Goal: Entertainment & Leisure: Browse casually

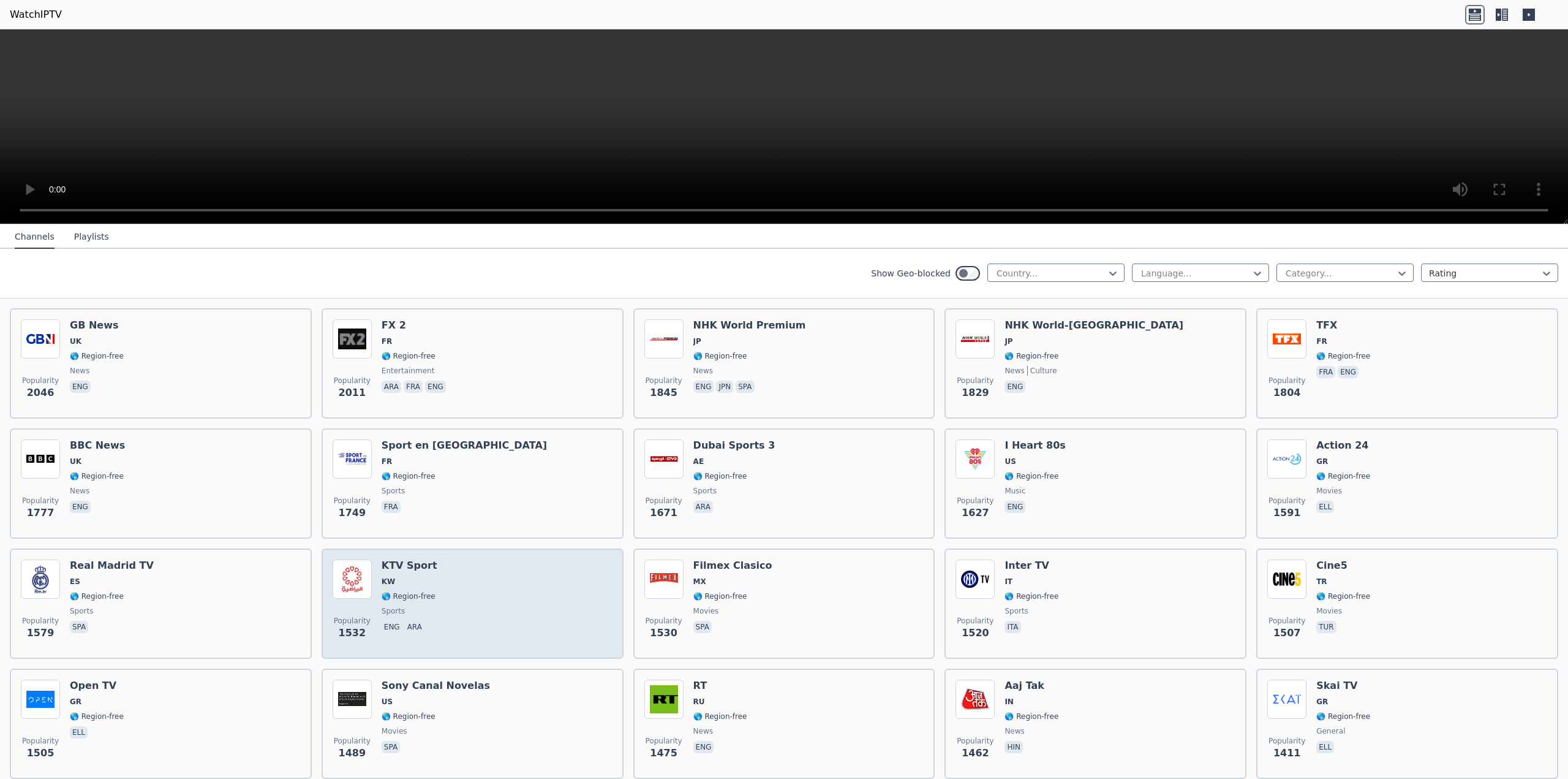
scroll to position [858, 0]
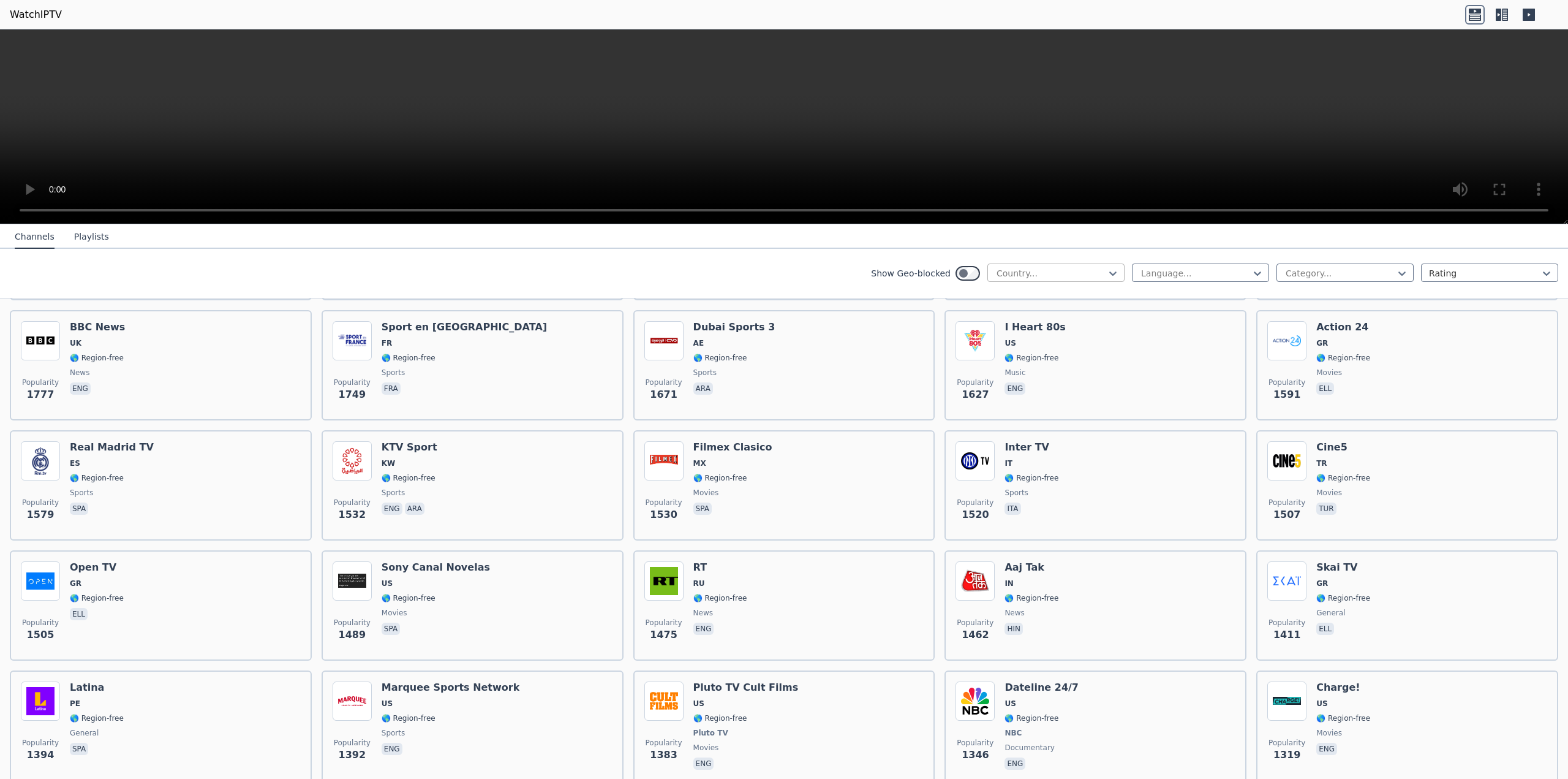
click at [1059, 264] on div "Country..." at bounding box center [1056, 272] width 137 height 18
type input "***"
click at [1034, 305] on div "[GEOGRAPHIC_DATA]" at bounding box center [1056, 300] width 137 height 22
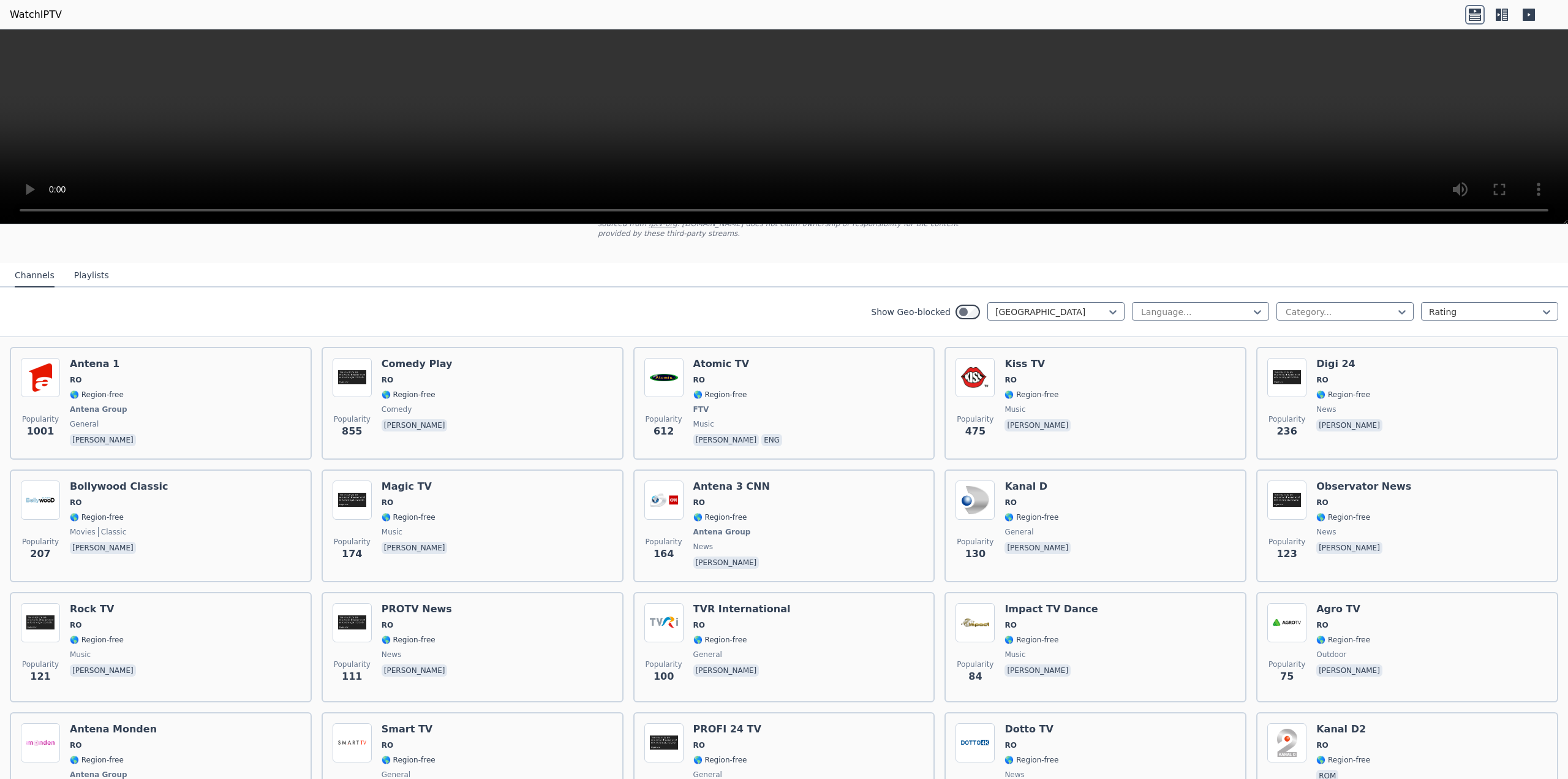
scroll to position [43, 0]
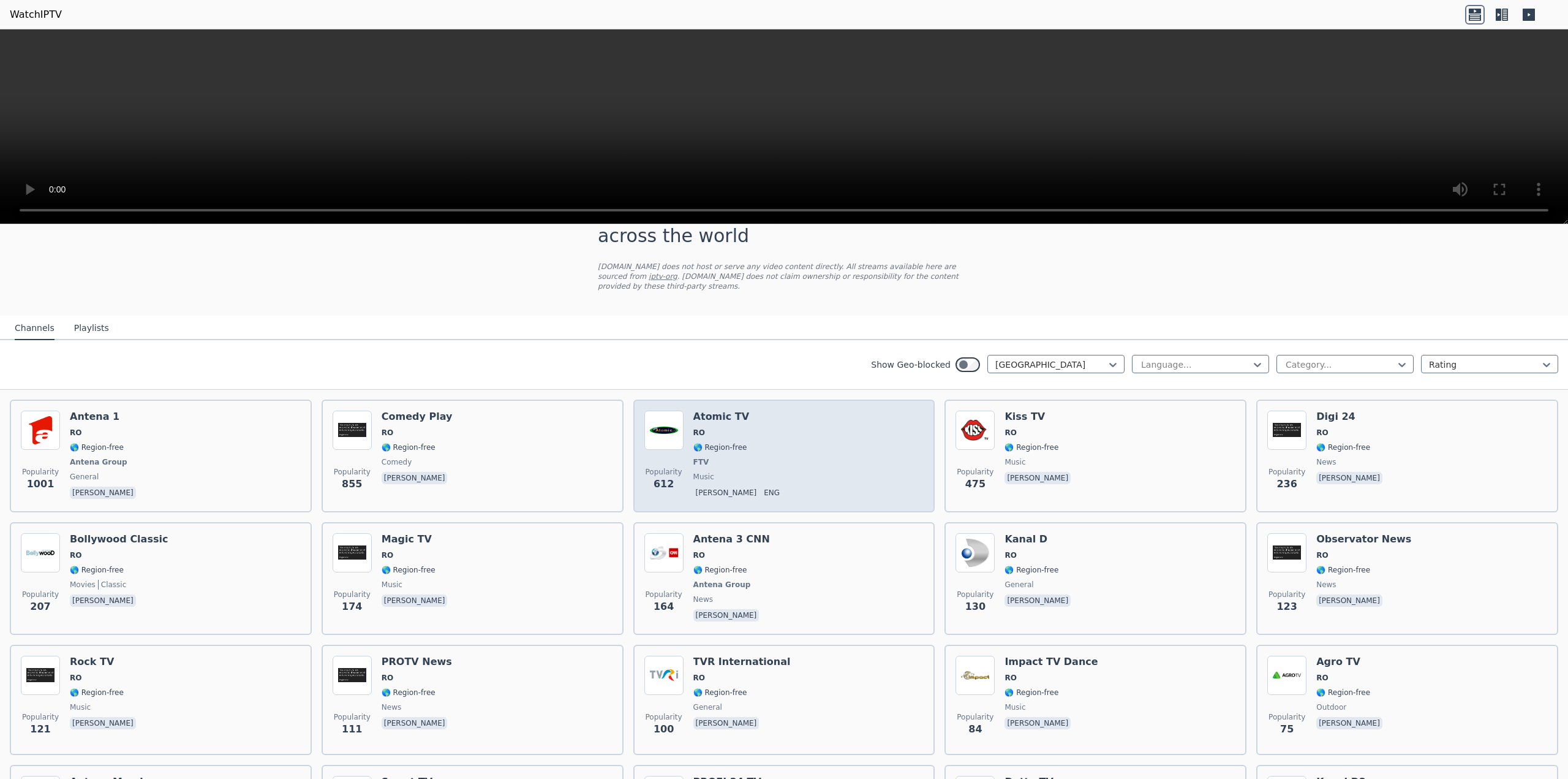
click at [694, 411] on h6 "Atomic TV" at bounding box center [739, 417] width 92 height 13
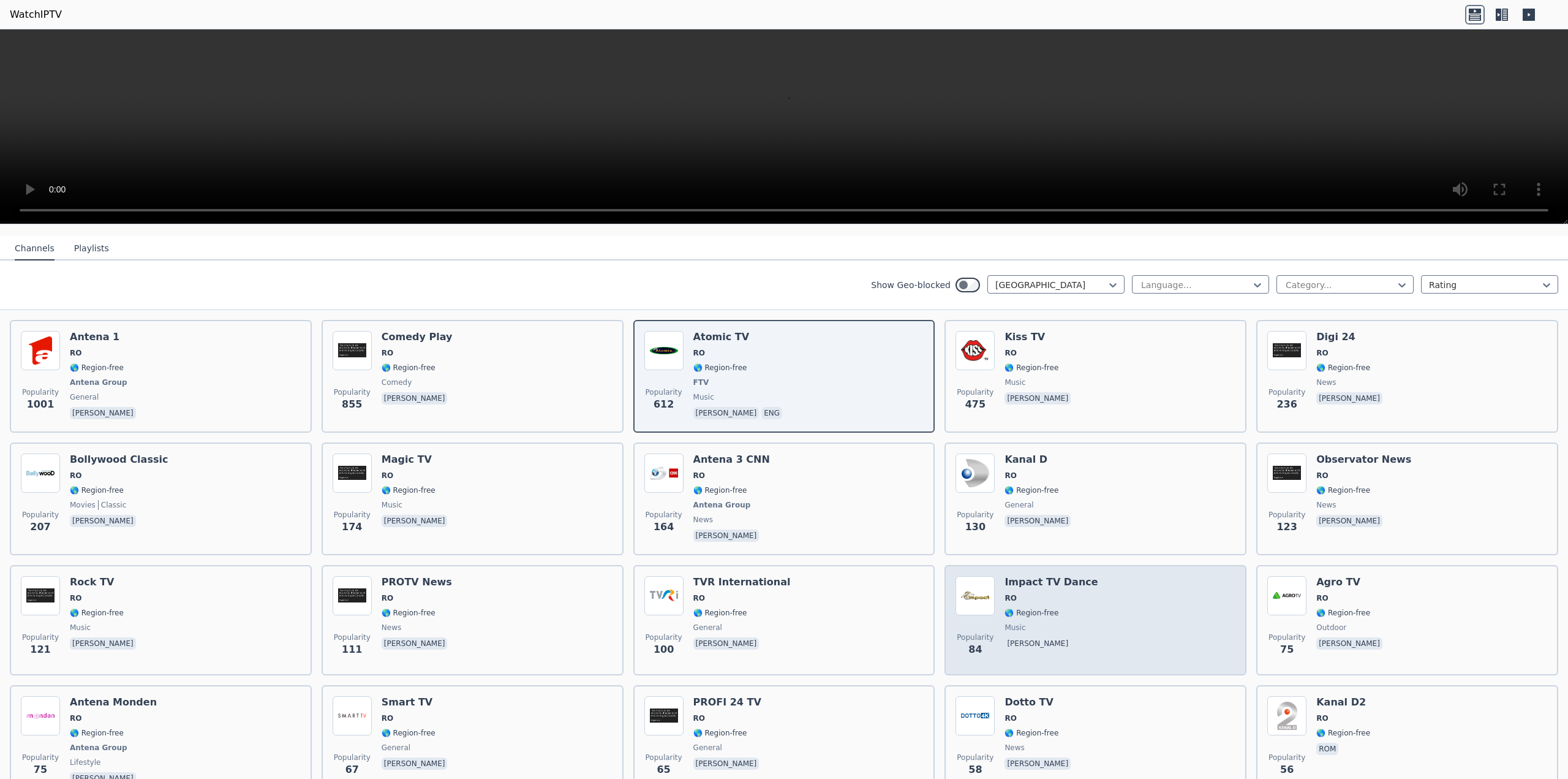
scroll to position [166, 0]
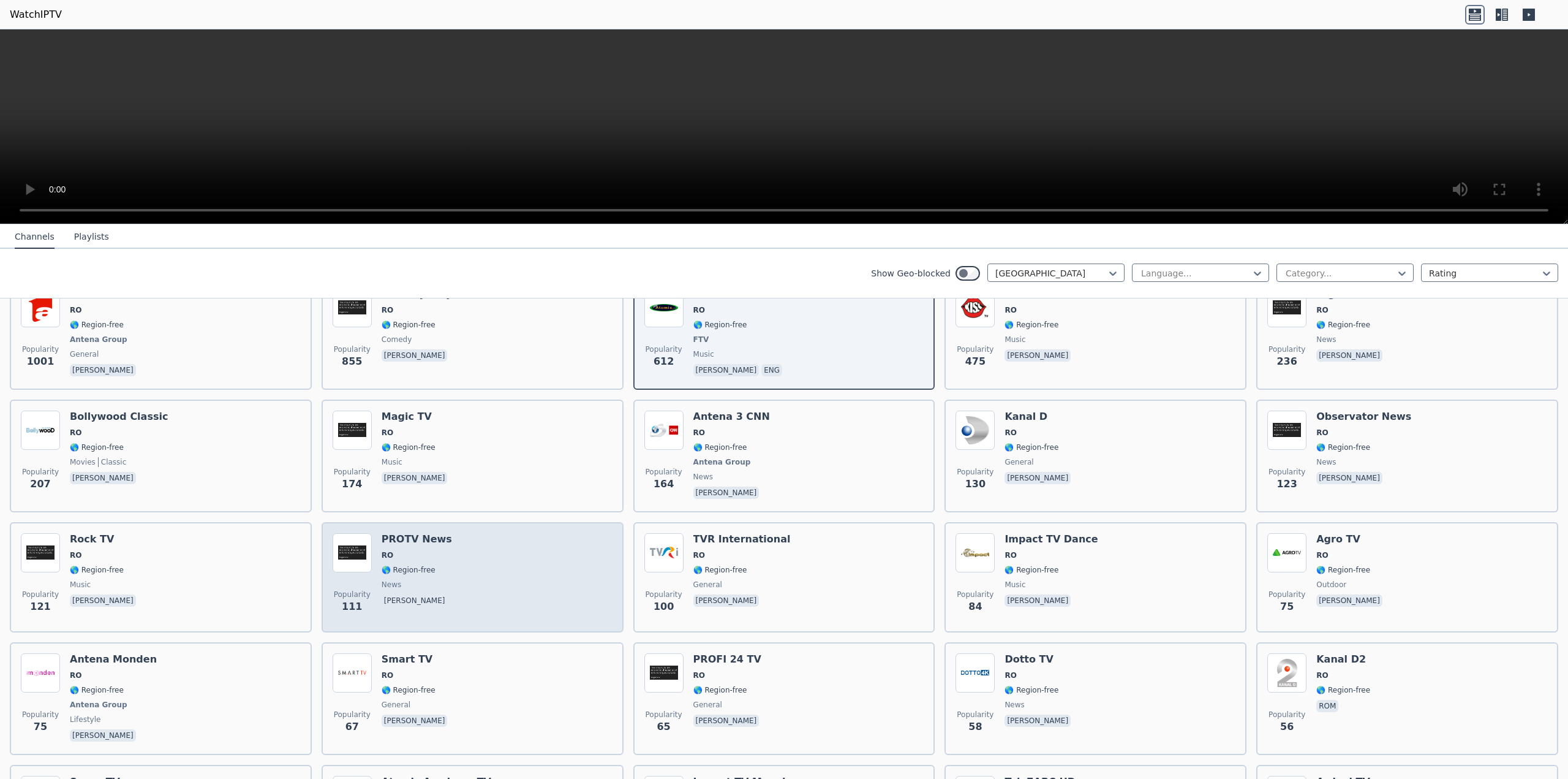
click at [526, 543] on div "Popularity 111 PROTV News RO 🌎 Region-free news [PERSON_NAME]" at bounding box center [472, 577] width 280 height 88
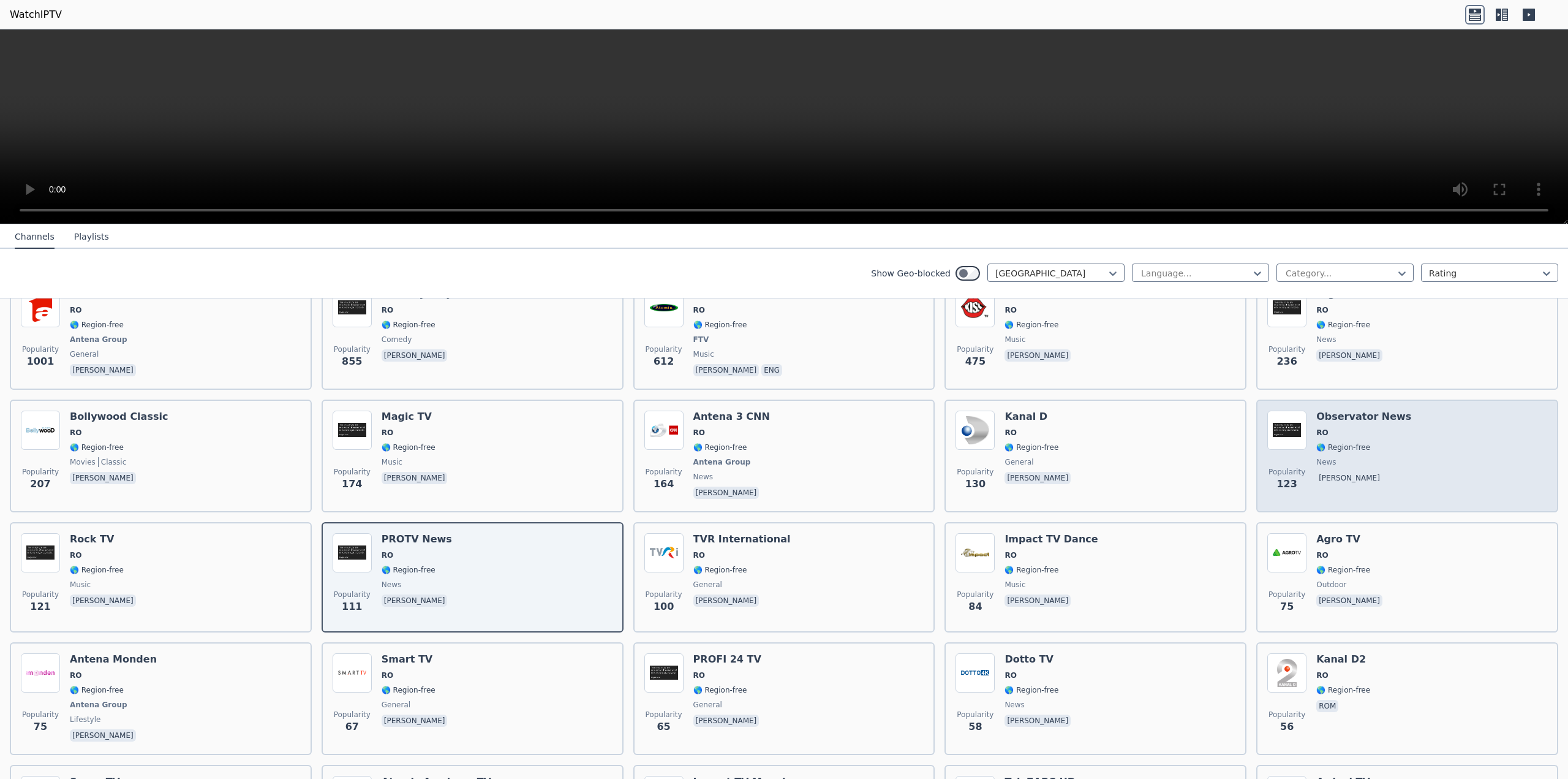
click at [1456, 448] on div "Popularity 123 Observator News RO 🌎 Region-free news [PERSON_NAME]" at bounding box center [1407, 456] width 280 height 91
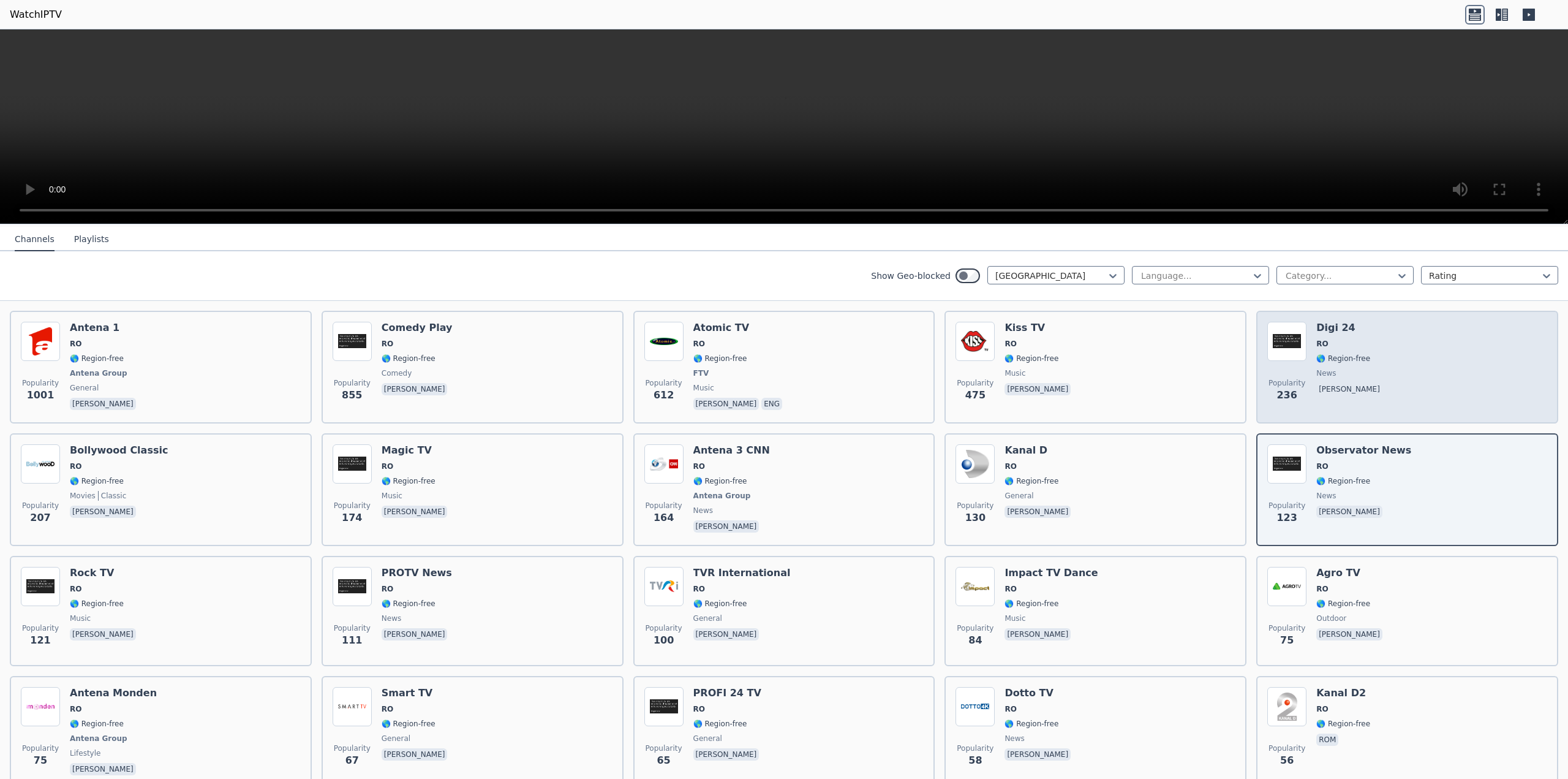
scroll to position [43, 0]
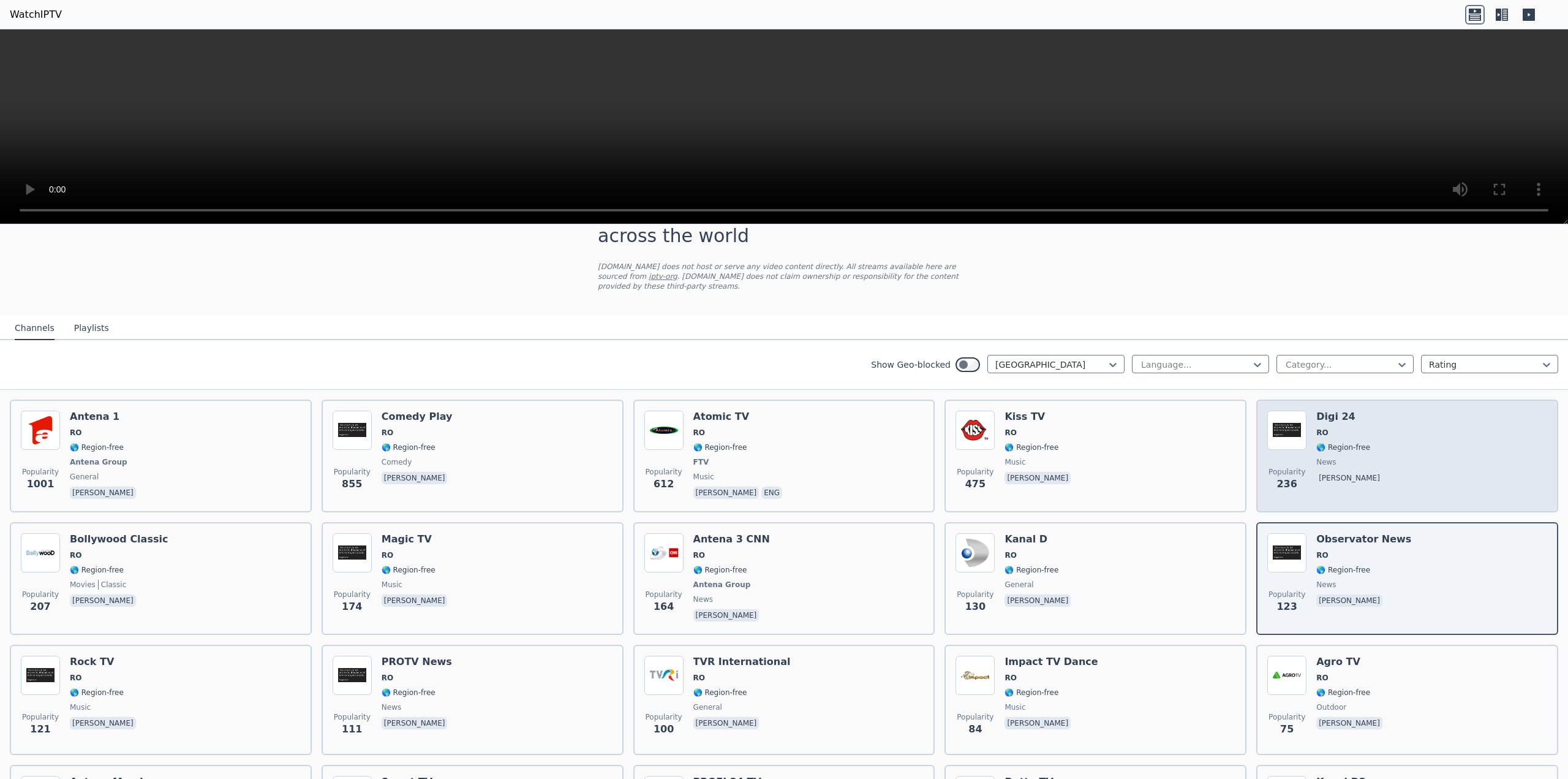
click at [1388, 429] on div "Popularity 236 Digi 24 RO 🌎 Region-free news [PERSON_NAME]" at bounding box center [1407, 456] width 280 height 91
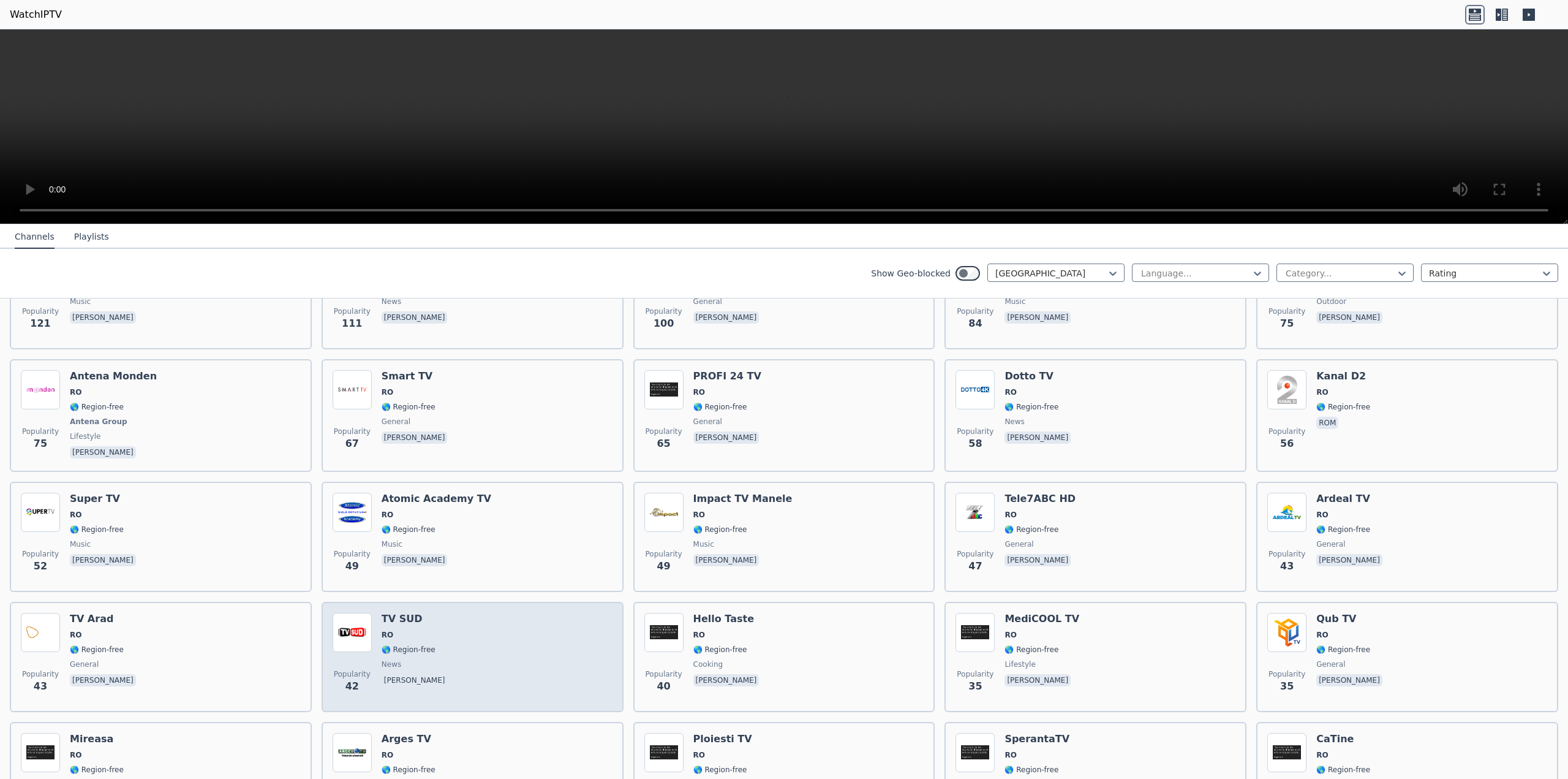
scroll to position [472, 0]
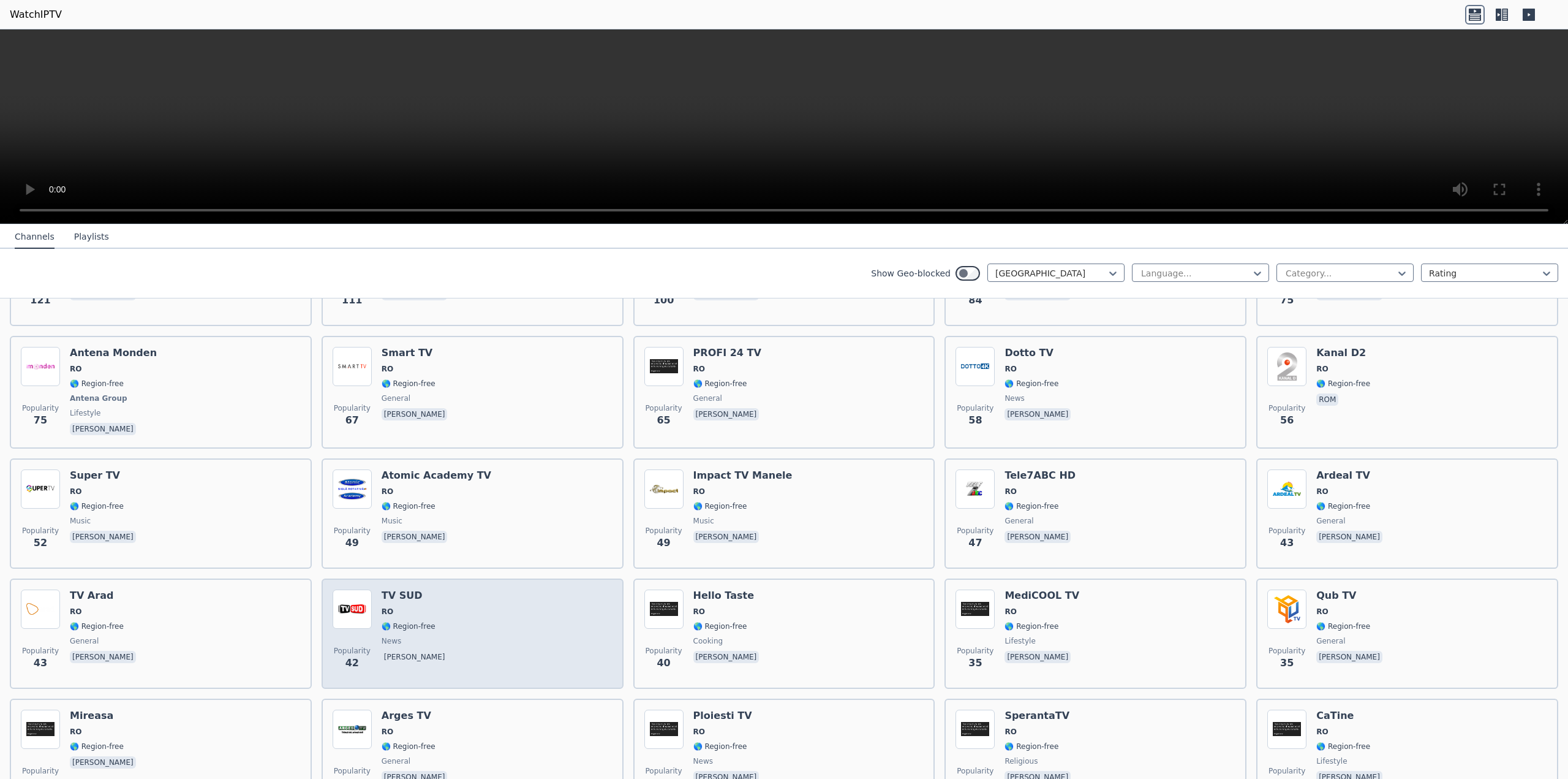
click at [449, 602] on div "Popularity 42 TV SUD RO 🌎 Region-free news [PERSON_NAME]" at bounding box center [472, 634] width 280 height 88
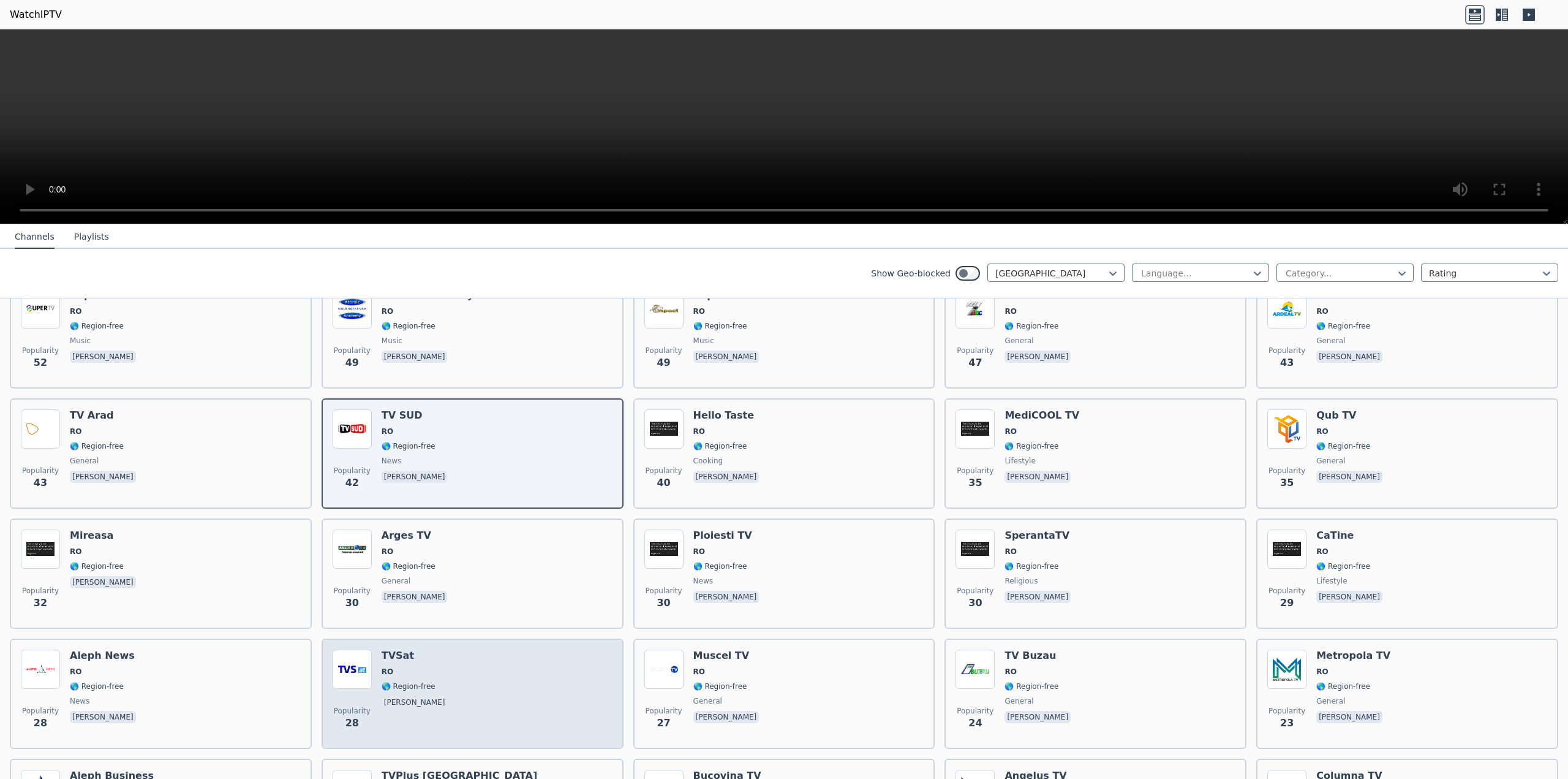
scroll to position [656, 0]
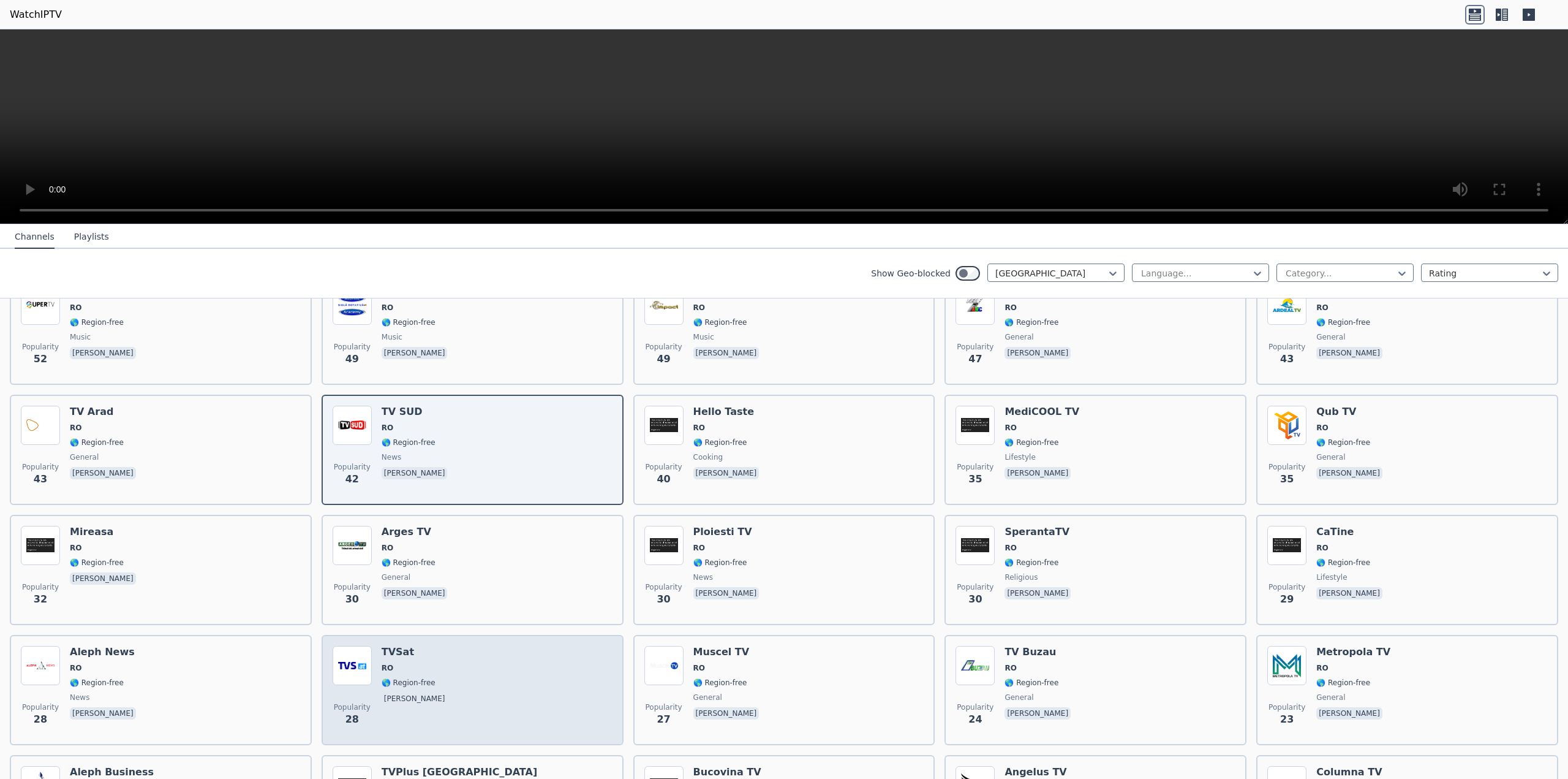
click at [476, 656] on div "Popularity 28 TVSat RO 🌎 Region-free [PERSON_NAME]" at bounding box center [472, 690] width 280 height 88
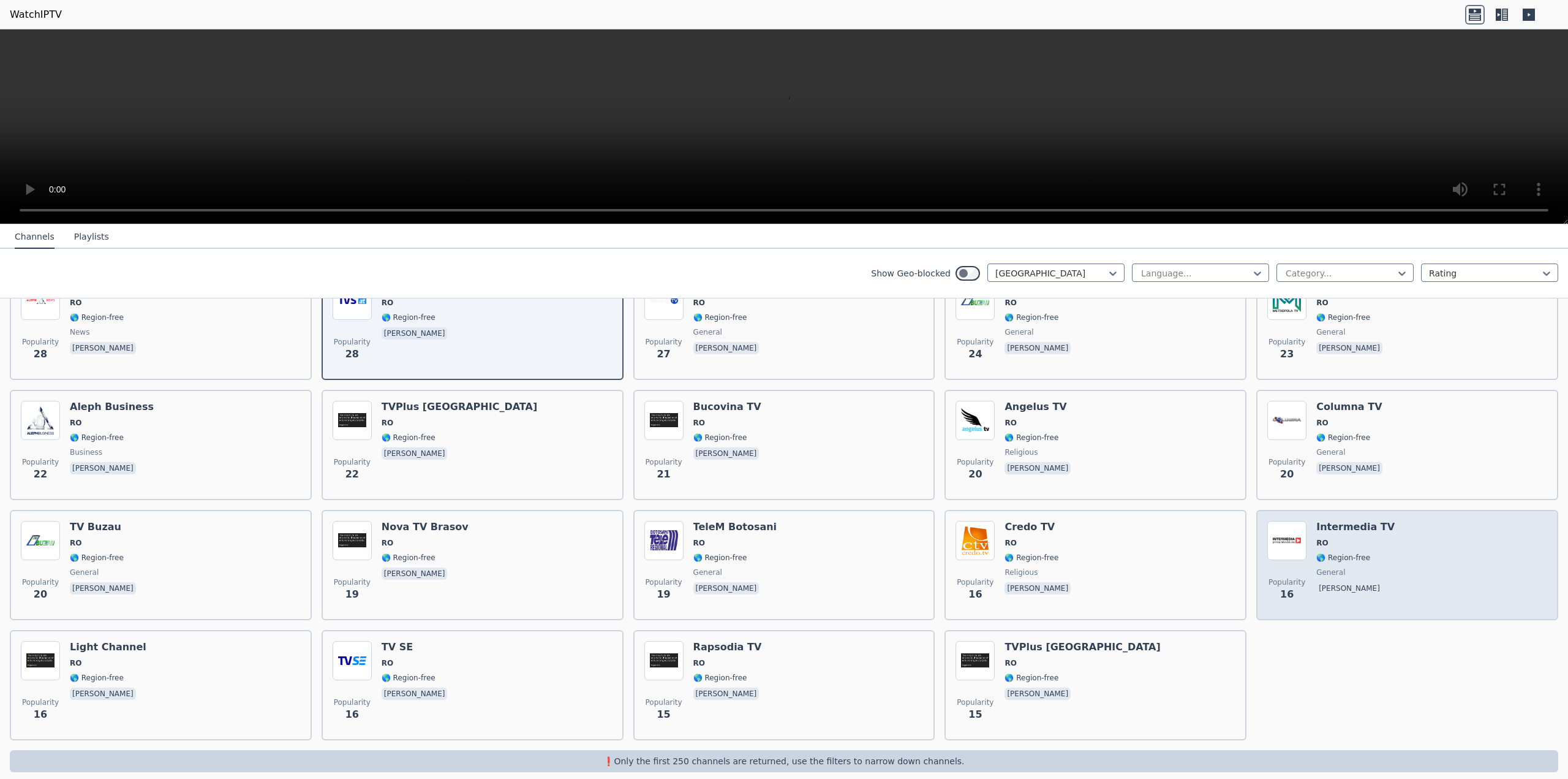
scroll to position [1024, 0]
click at [1390, 551] on div "Popularity 16 Intermedia TV RO 🌎 Region-free general [PERSON_NAME]" at bounding box center [1407, 562] width 280 height 88
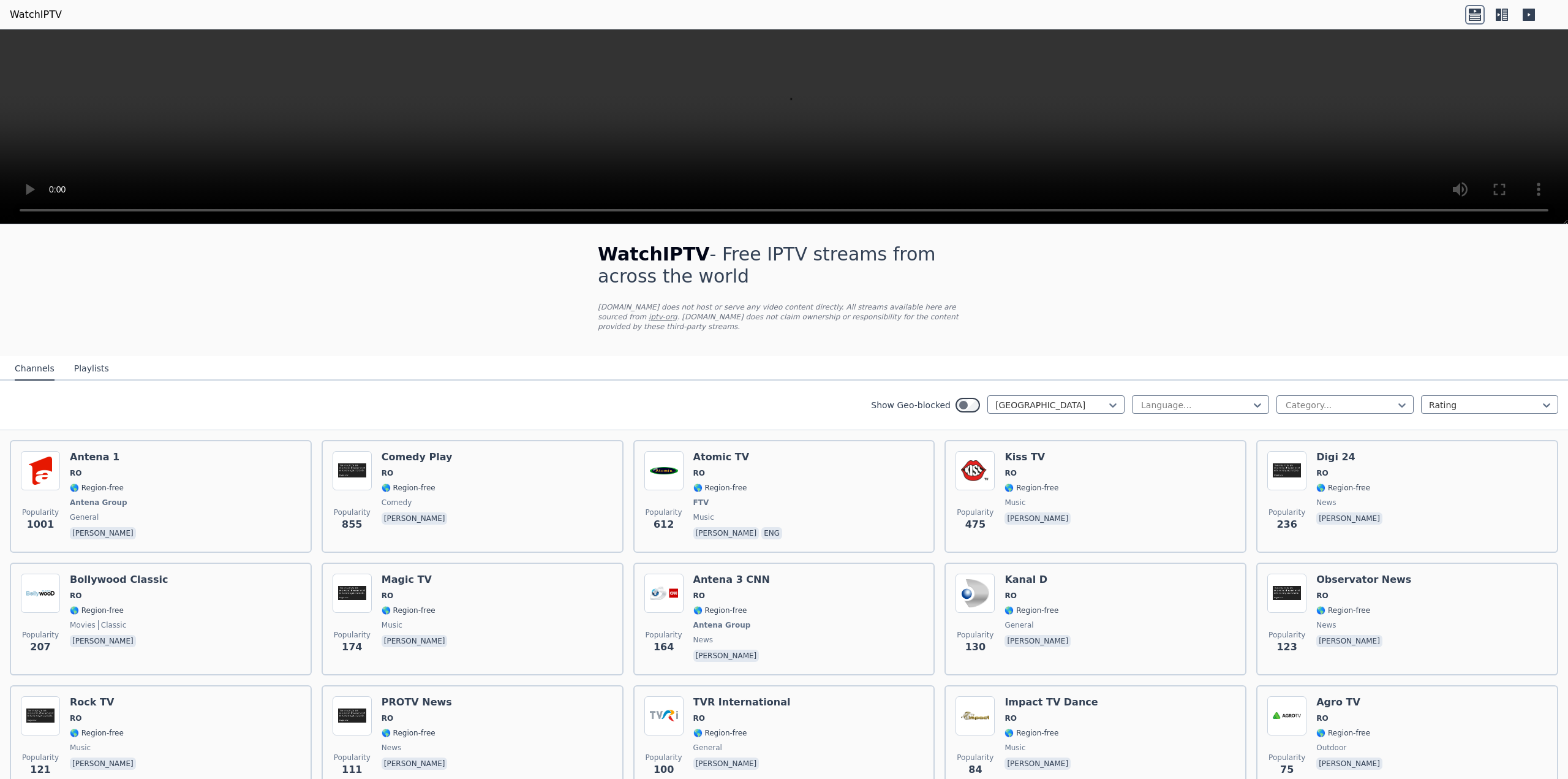
scroll to position [0, 0]
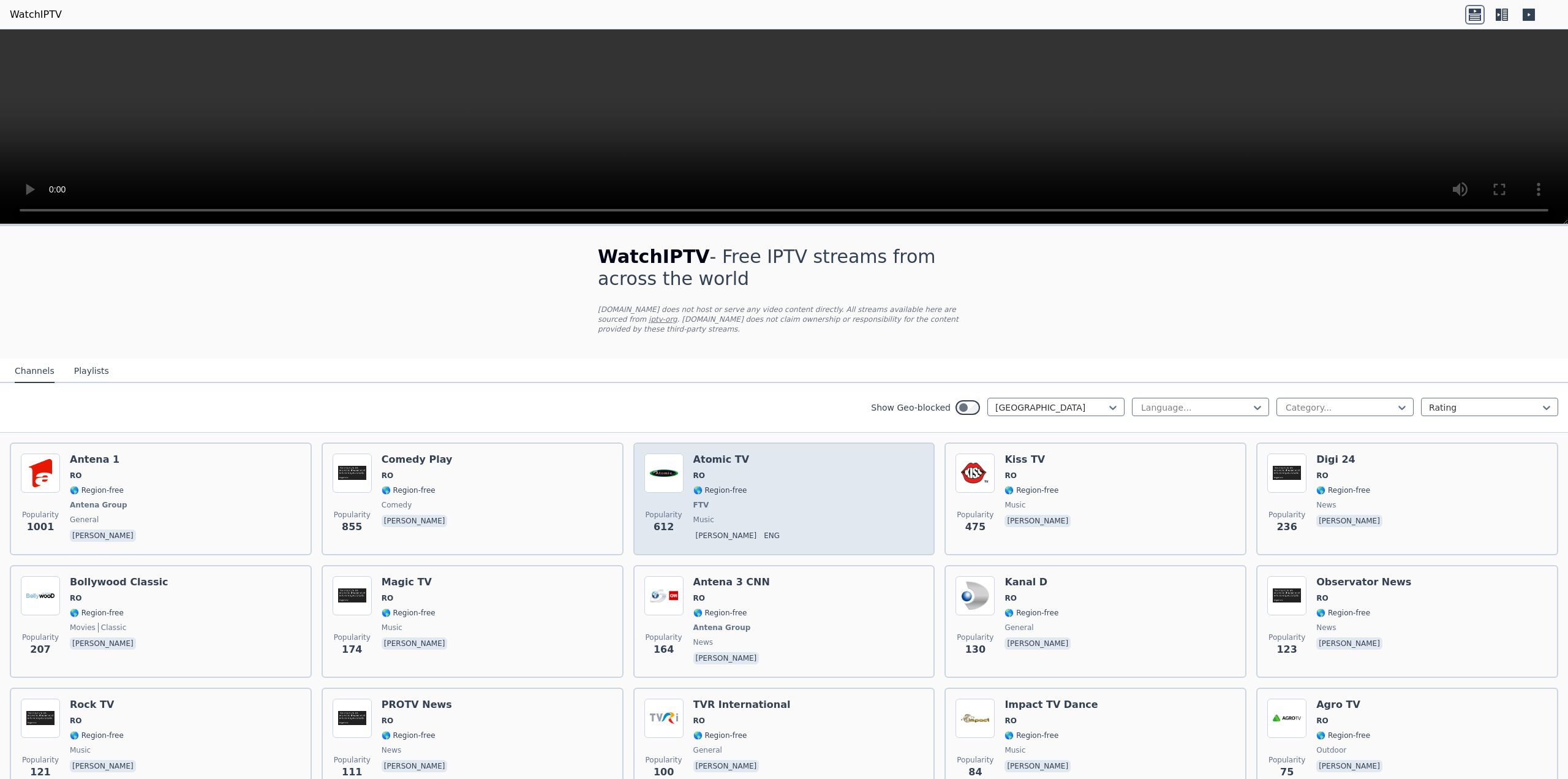
click at [748, 464] on div "Popularity 612 Atomic TV RO 🌎 Region-free FTV music [PERSON_NAME]" at bounding box center [784, 499] width 280 height 91
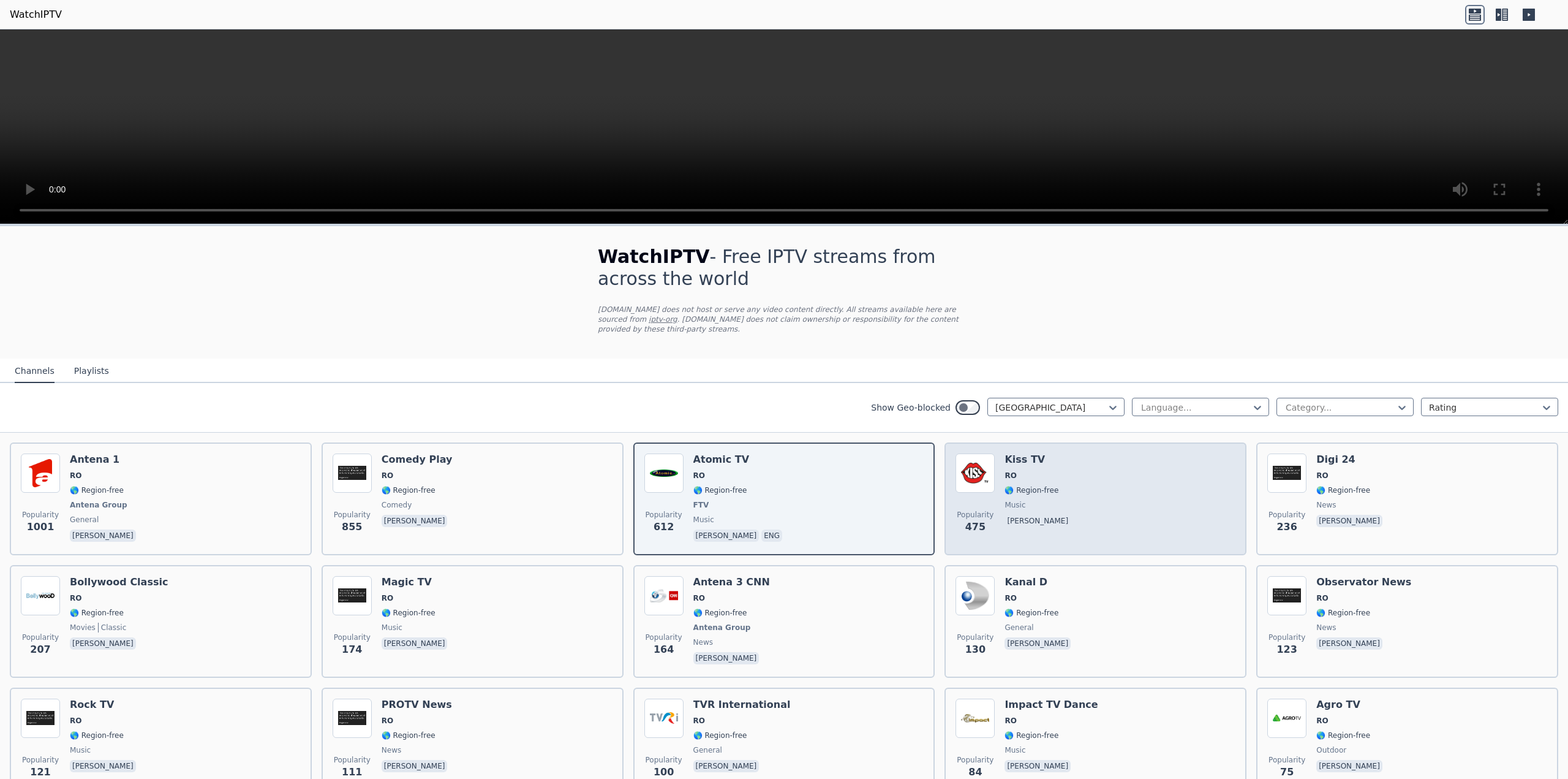
click at [1048, 454] on div "Popularity 475 Kiss TV RO 🌎 Region-free music [PERSON_NAME]" at bounding box center [1096, 499] width 280 height 91
